Goal: Download file/media

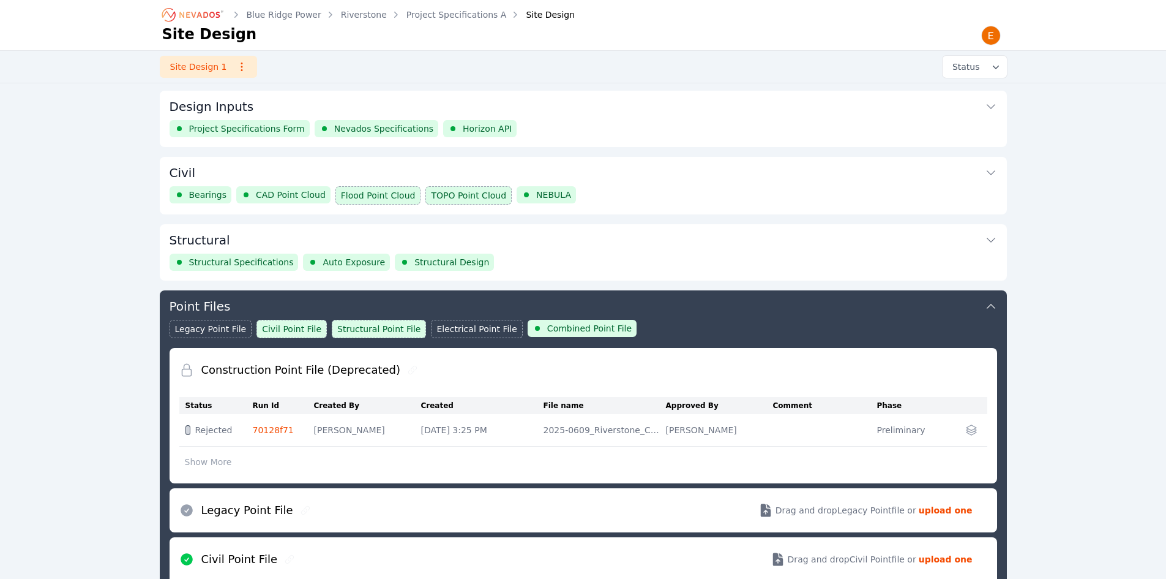
click at [606, 236] on button "Structural" at bounding box center [584, 238] width 828 height 29
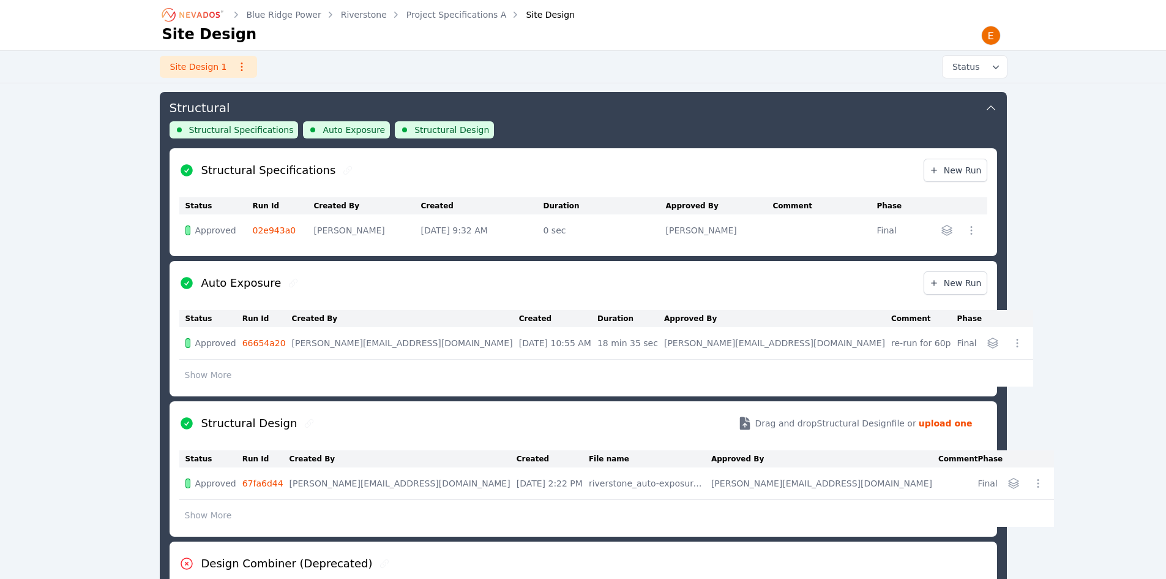
click at [207, 380] on button "Show More" at bounding box center [208, 374] width 58 height 23
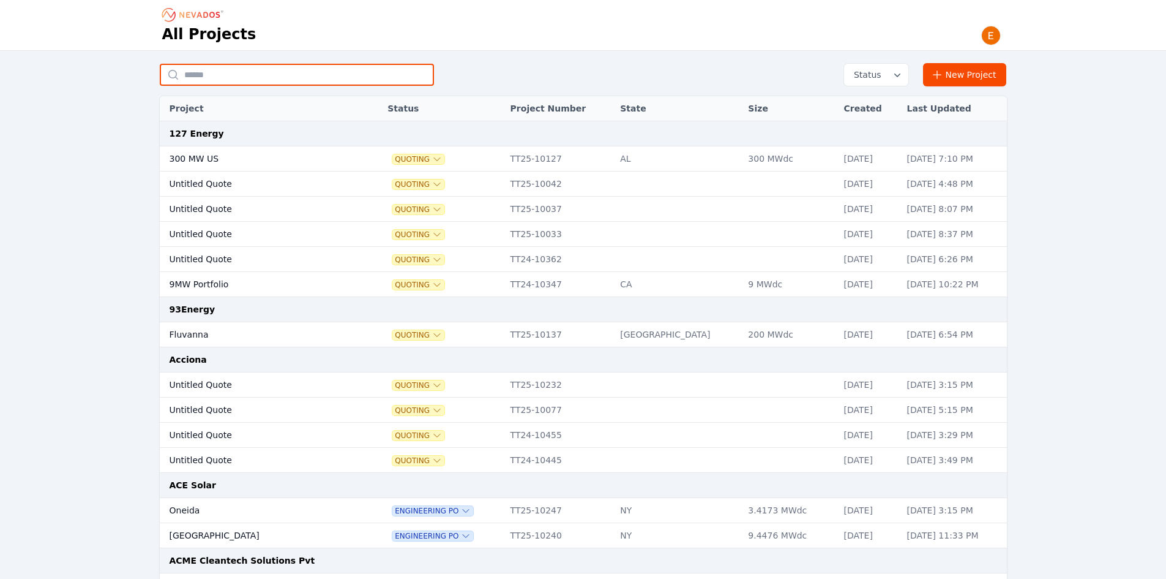
click at [296, 71] on input "text" at bounding box center [297, 75] width 274 height 22
type input "**********"
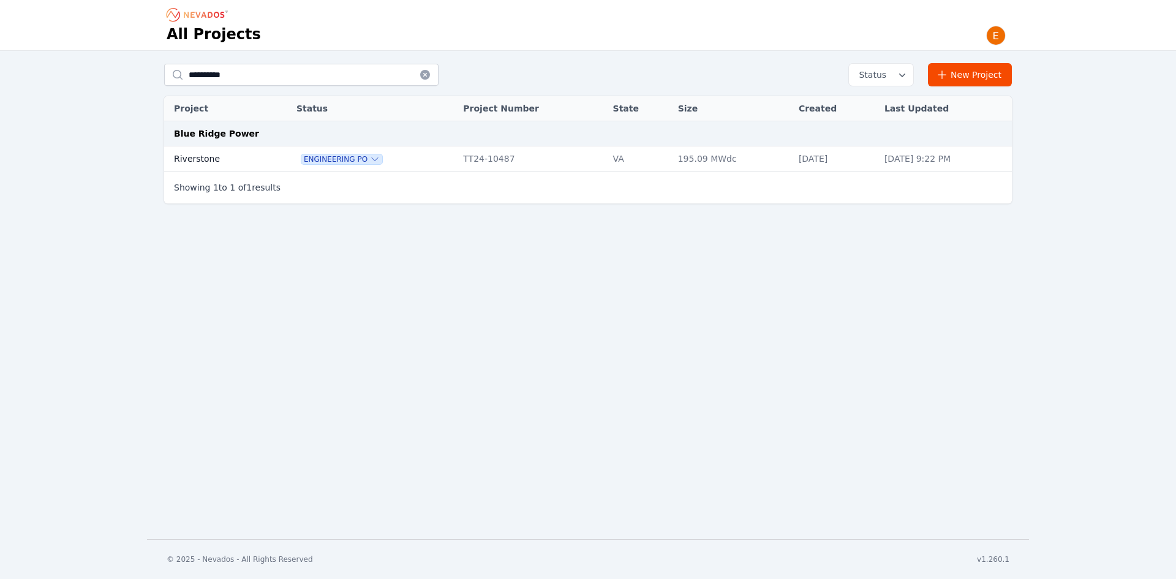
click at [233, 160] on td "Riverstone" at bounding box center [216, 158] width 105 height 25
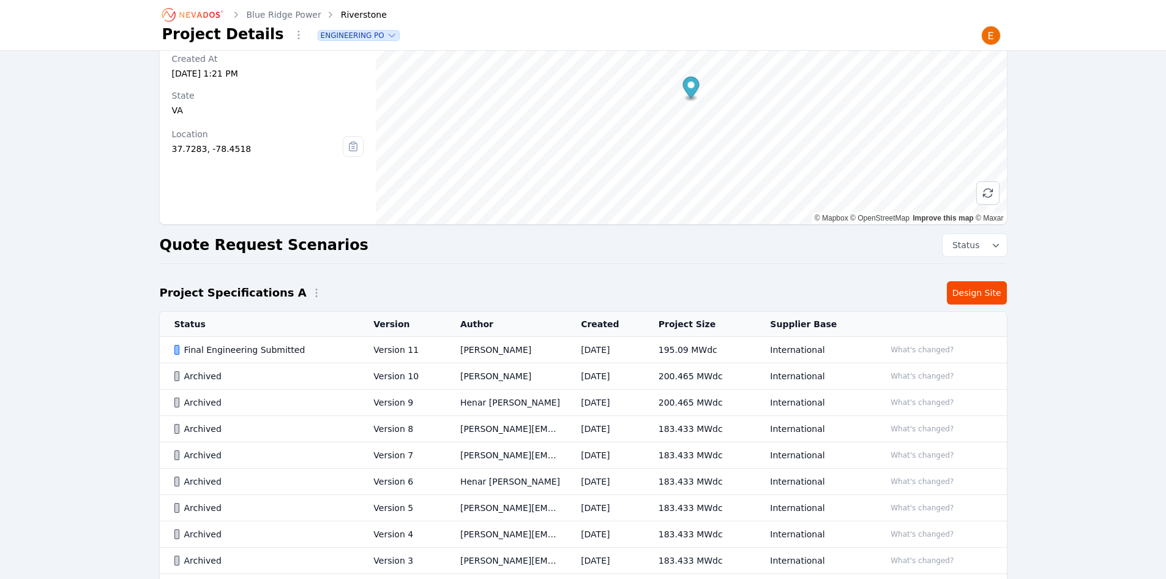
scroll to position [122, 0]
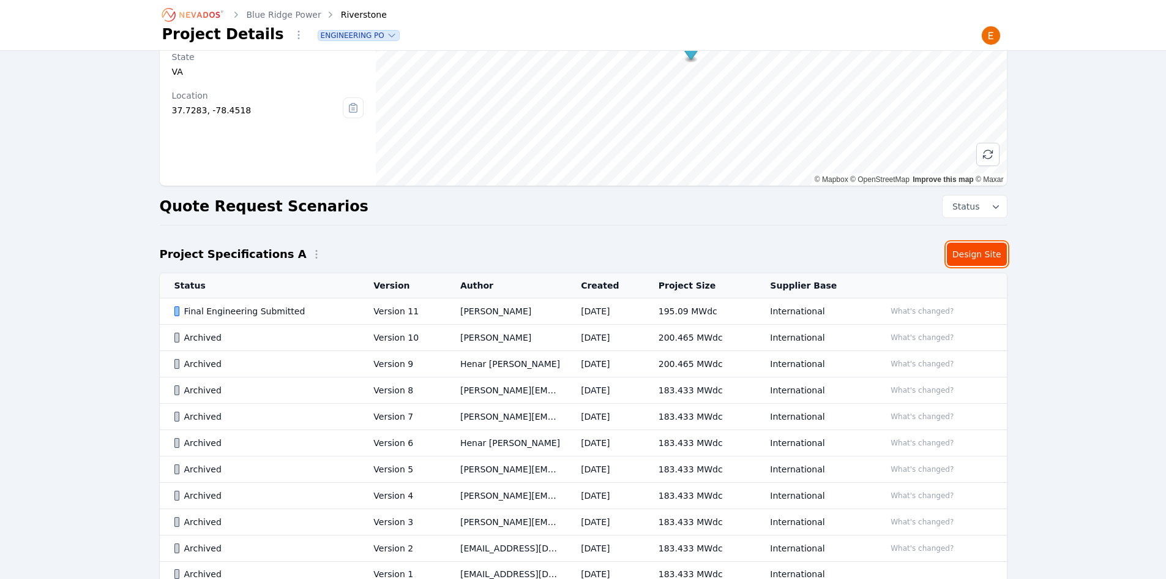
click at [975, 255] on link "Design Site" at bounding box center [977, 253] width 60 height 23
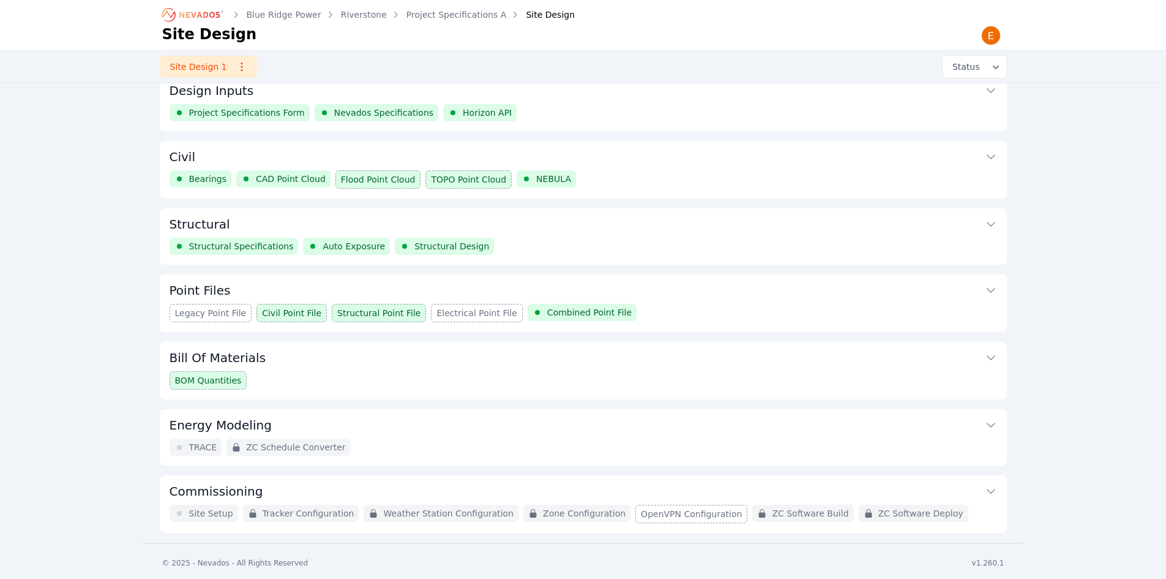
scroll to position [20, 0]
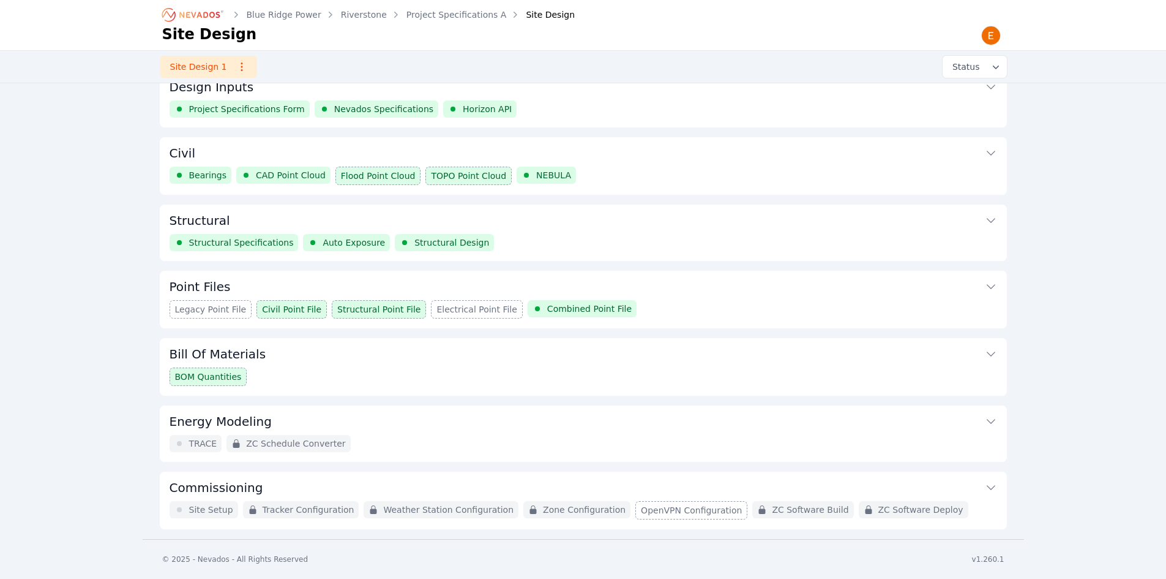
click at [565, 221] on button "Structural" at bounding box center [584, 218] width 828 height 29
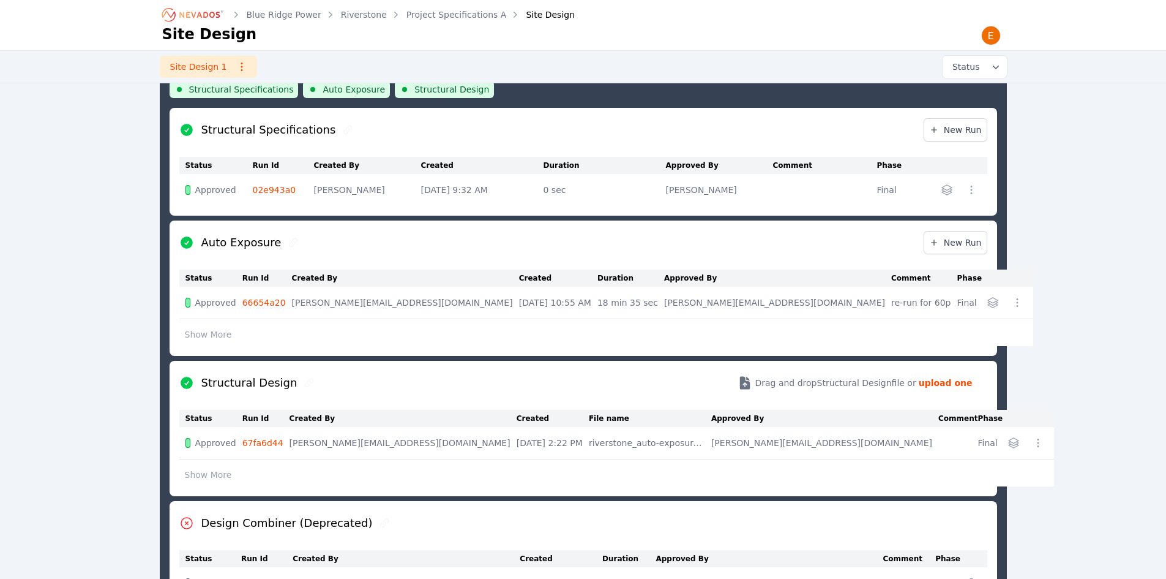
scroll to position [193, 0]
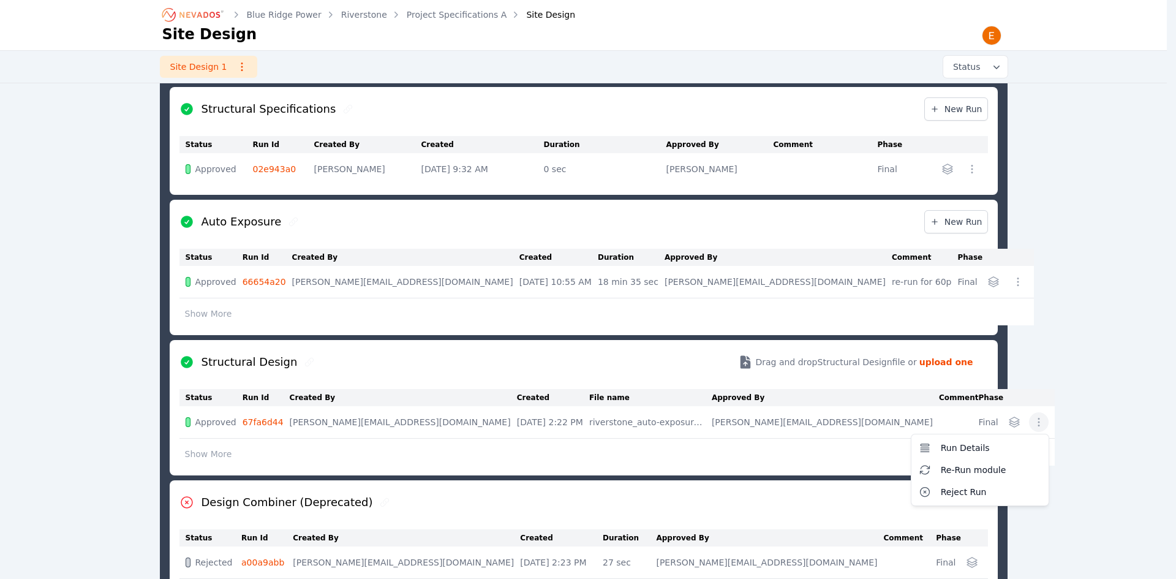
click at [1032, 421] on icon "button" at bounding box center [1038, 422] width 12 height 12
click at [1004, 410] on td "Run Details Re-Run module Reject Run" at bounding box center [1029, 422] width 50 height 32
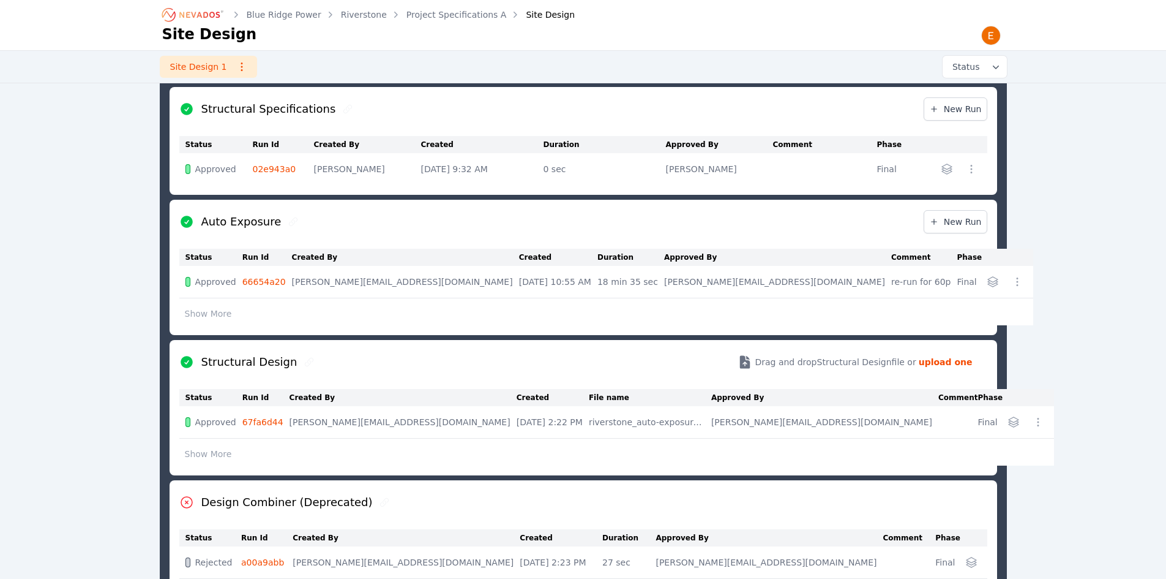
click at [1008, 422] on icon "button" at bounding box center [1014, 422] width 12 height 12
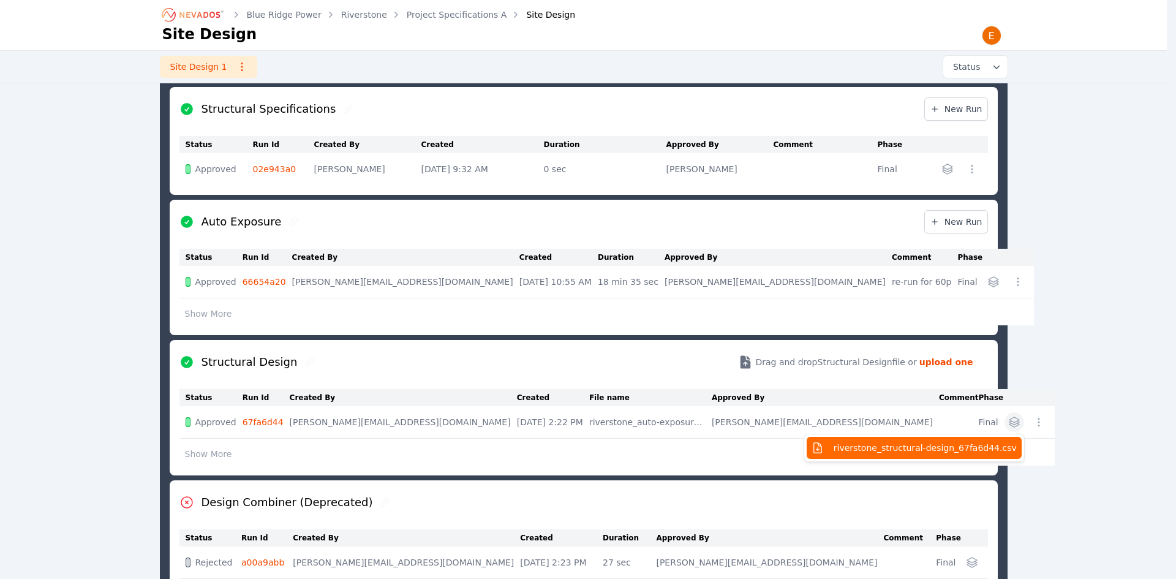
click at [902, 446] on span "riverstone_structural-design_67fa6d44.csv" at bounding box center [924, 447] width 183 height 12
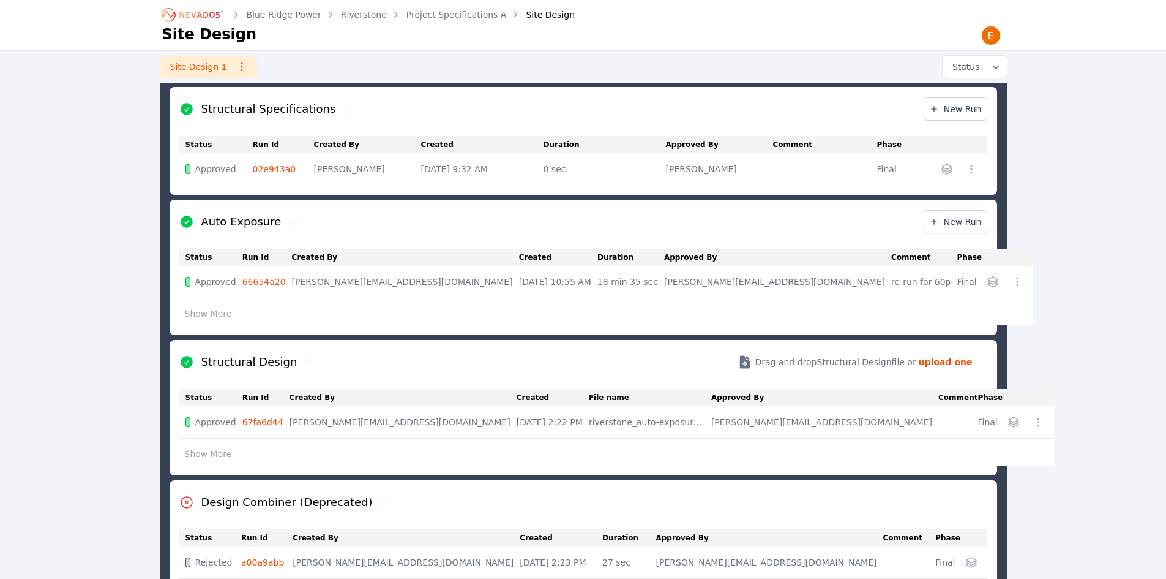
scroll to position [132, 0]
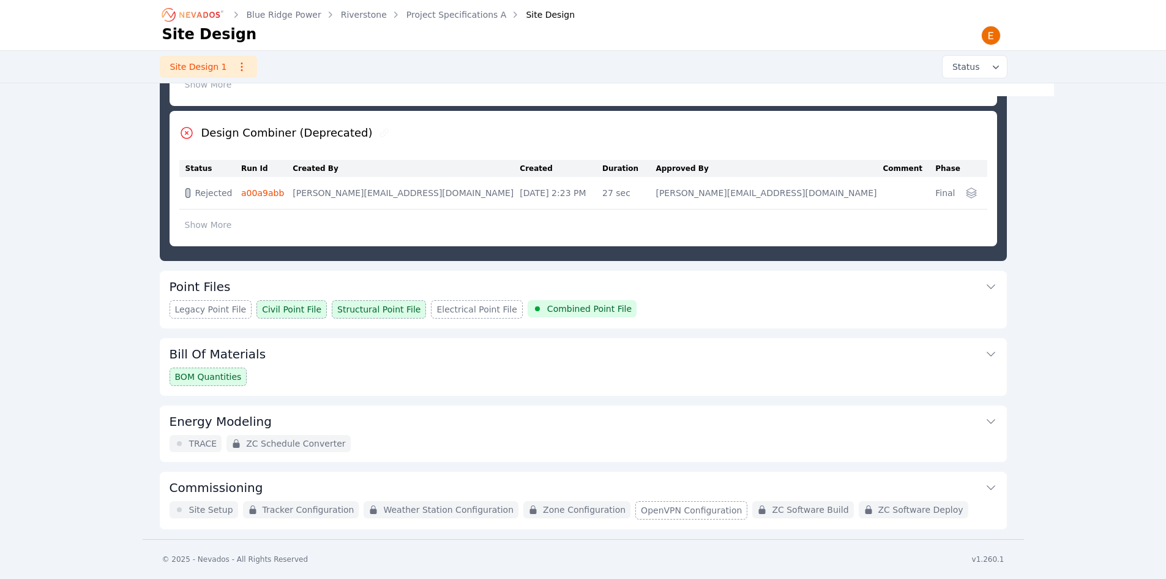
click at [653, 317] on div "Legacy Point File Civil Point File Structural Point File Electrical Point File …" at bounding box center [584, 309] width 828 height 18
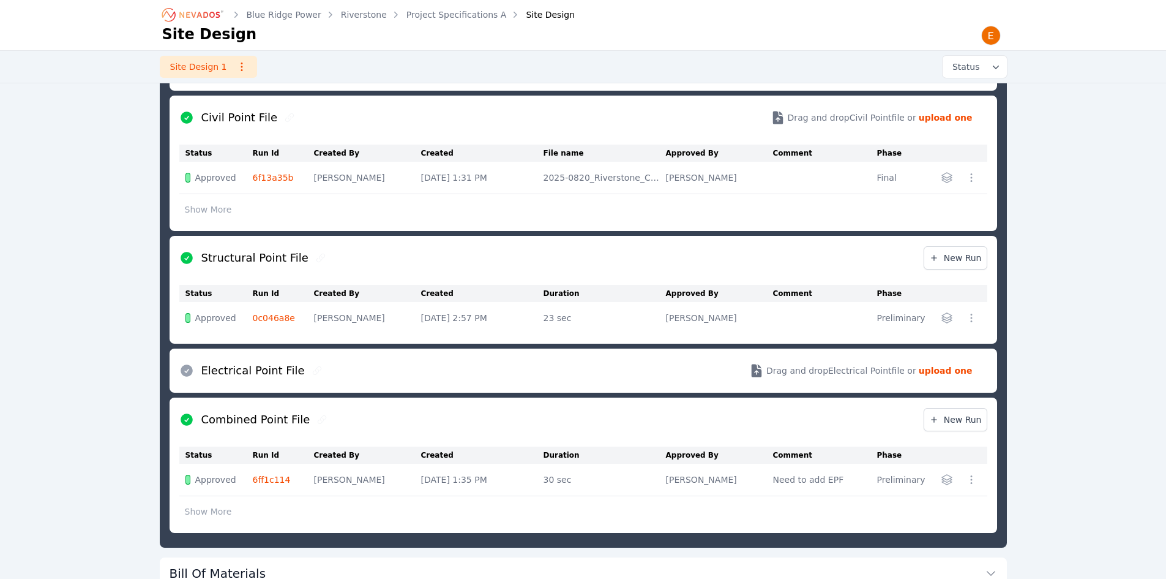
scroll to position [443, 0]
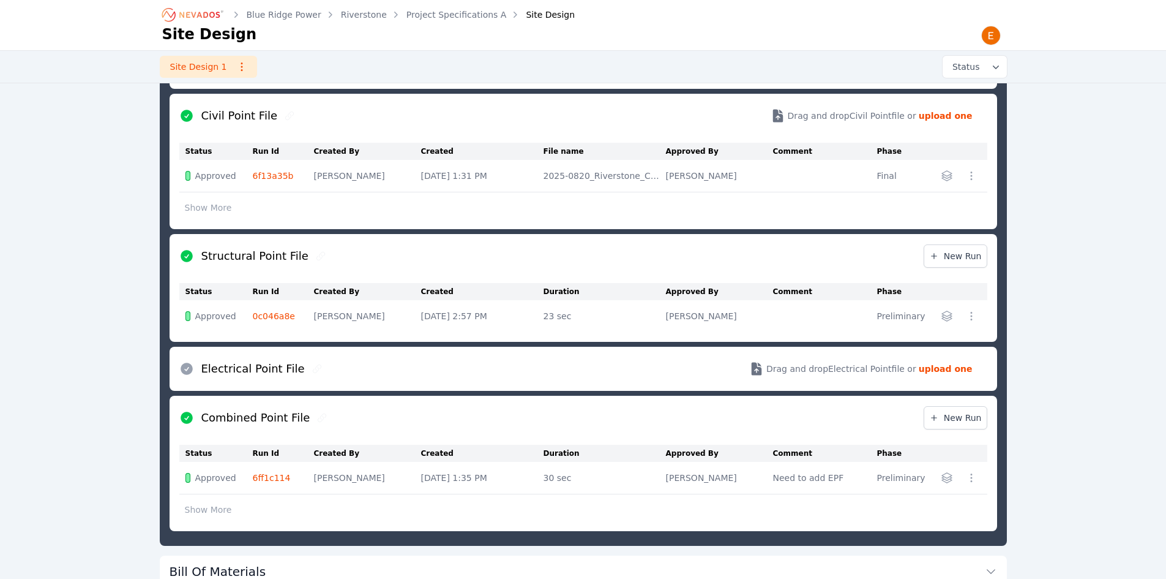
click at [970, 323] on button "button" at bounding box center [972, 316] width 20 height 20
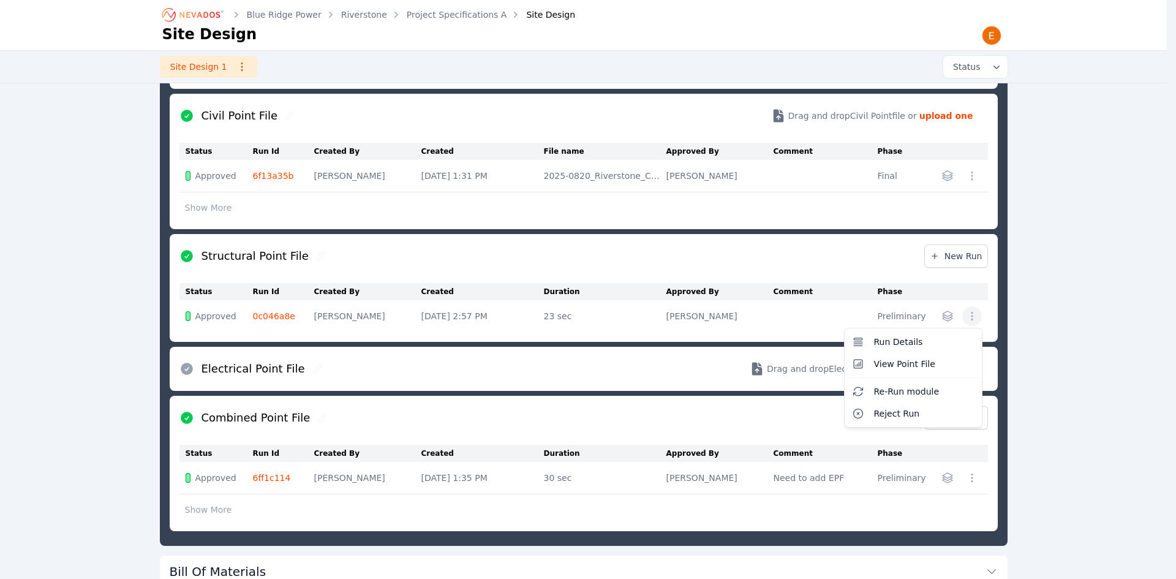
drag, startPoint x: 943, startPoint y: 313, endPoint x: 966, endPoint y: 312, distance: 22.7
click at [943, 313] on div "Run Details View Point File Re-Run module Reject Run" at bounding box center [957, 316] width 47 height 20
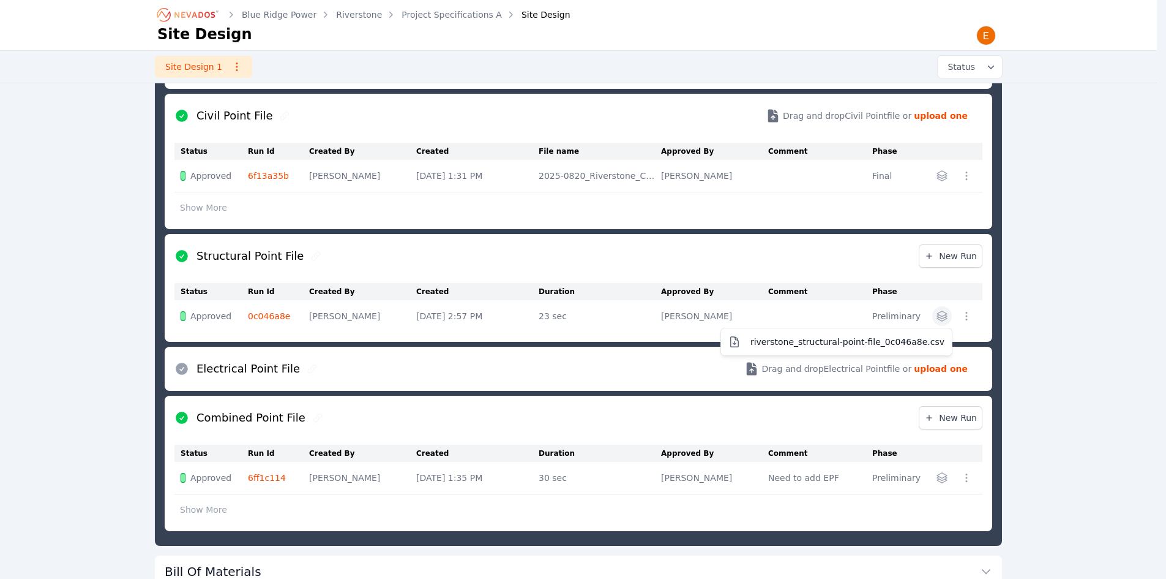
click at [948, 316] on icon "button" at bounding box center [942, 316] width 12 height 12
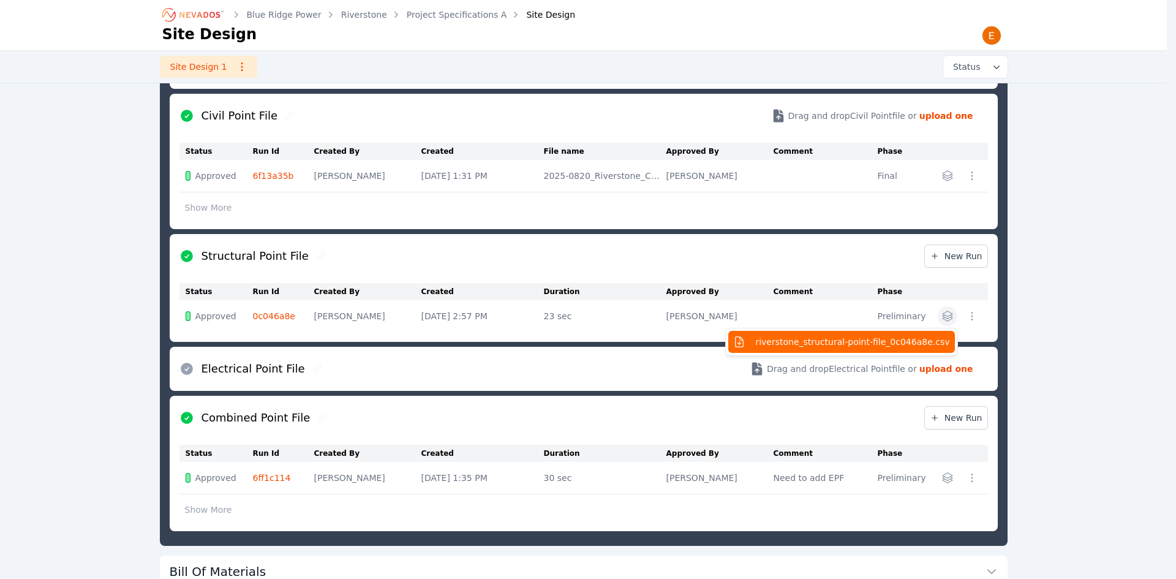
click at [862, 339] on span "riverstone_structural-point-file_0c046a8e.csv" at bounding box center [852, 342] width 194 height 12
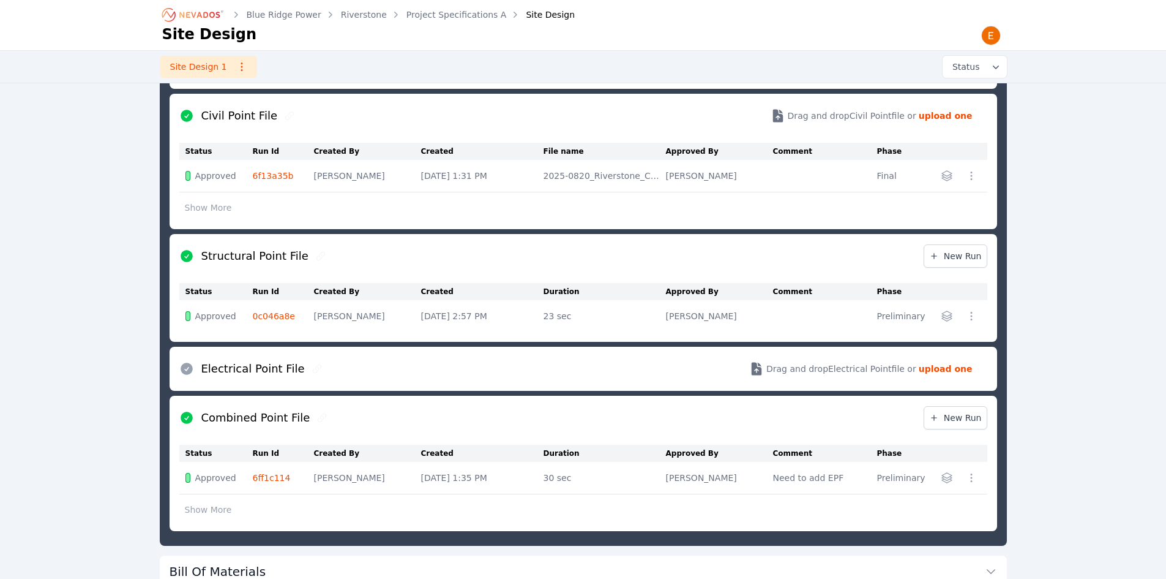
scroll to position [198, 0]
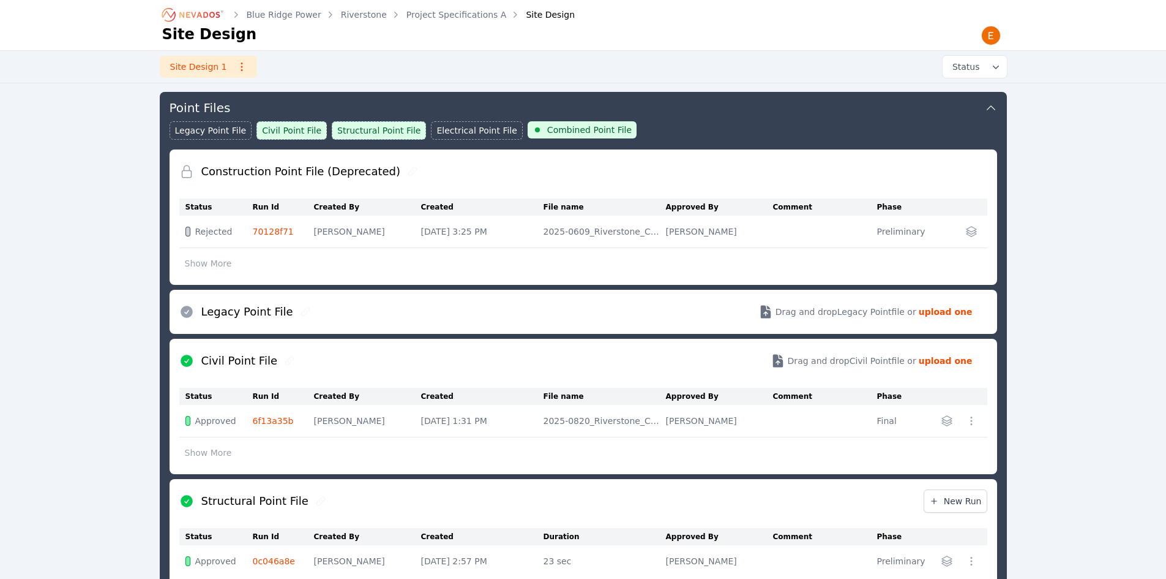
drag, startPoint x: 566, startPoint y: 332, endPoint x: 570, endPoint y: 432, distance: 99.3
click at [565, 334] on div "Construction Point File (Deprecated) Status Run Id Created By Created File name…" at bounding box center [584, 462] width 828 height 626
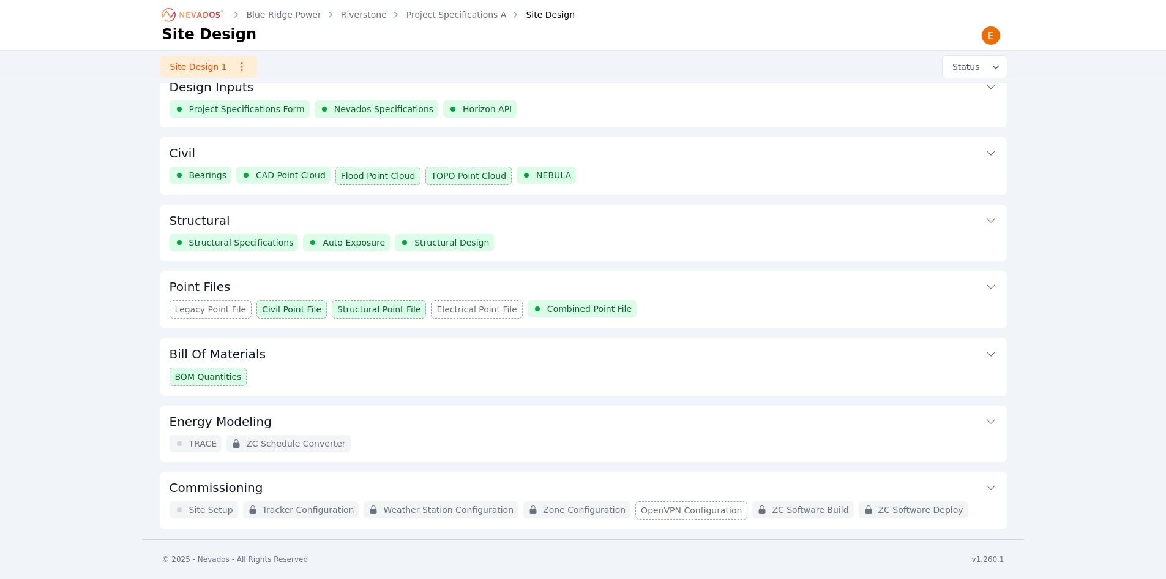
scroll to position [20, 0]
drag, startPoint x: 81, startPoint y: 249, endPoint x: 150, endPoint y: 88, distance: 175.8
click at [81, 249] on div "Blue Ridge Power Riverstone Project Specifications A Site Design Site Design Si…" at bounding box center [583, 259] width 1166 height 558
